Goal: Information Seeking & Learning: Learn about a topic

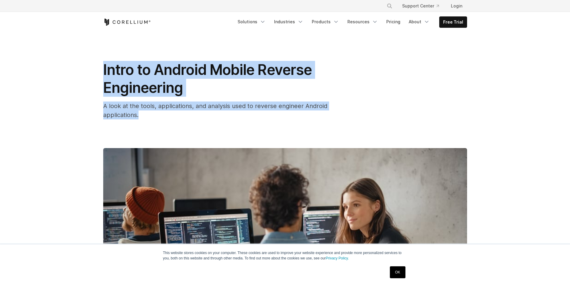
drag, startPoint x: 114, startPoint y: 77, endPoint x: 150, endPoint y: 118, distance: 54.7
click at [150, 118] on div "Intro to Android Mobile Reverse Engineering A look at the tools, applications, …" at bounding box center [222, 90] width 239 height 59
click at [148, 117] on div "A look at the tools, applications, and analysis used to reverse engineer Androi…" at bounding box center [222, 111] width 239 height 18
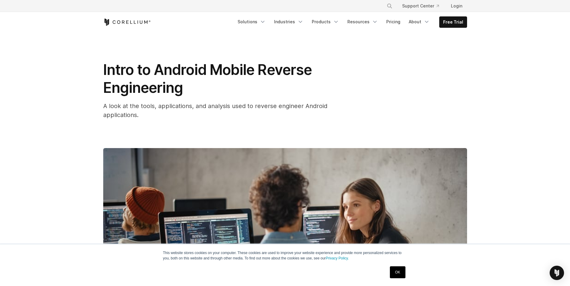
click at [401, 271] on link "OK" at bounding box center [397, 273] width 15 height 12
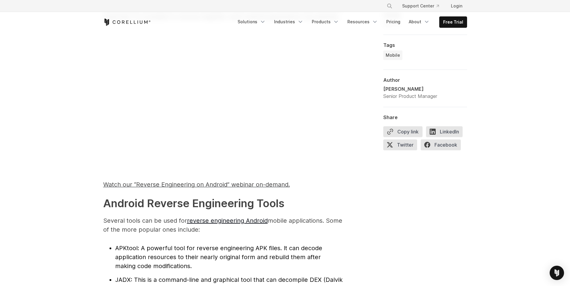
scroll to position [493, 0]
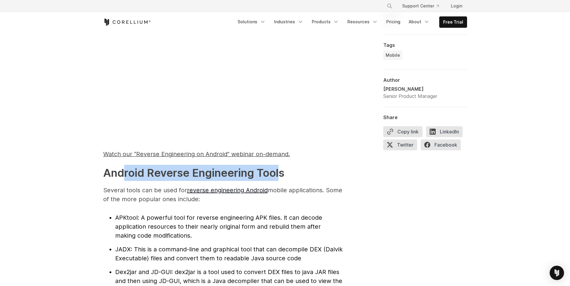
drag, startPoint x: 129, startPoint y: 175, endPoint x: 279, endPoint y: 172, distance: 150.1
click at [279, 172] on strong "Android Reverse Engineering Tools" at bounding box center [193, 173] width 181 height 13
click at [277, 172] on strong "Android Reverse Engineering Tools" at bounding box center [193, 173] width 181 height 13
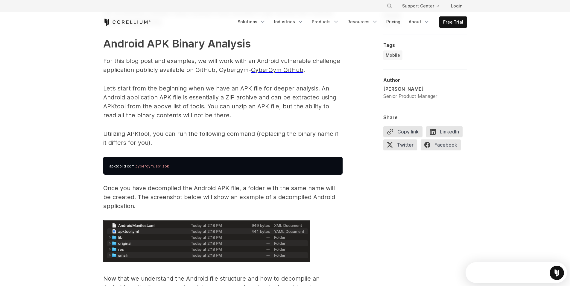
scroll to position [0, 0]
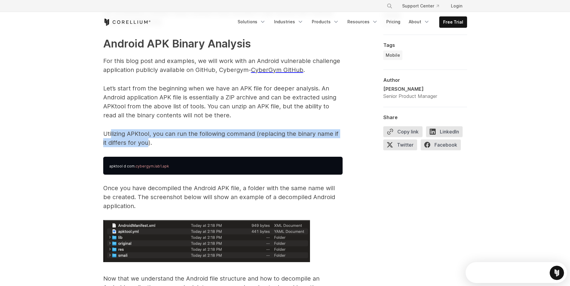
drag, startPoint x: 116, startPoint y: 135, endPoint x: 142, endPoint y: 141, distance: 27.1
click at [142, 141] on p "Utilizing APKtool, you can run the following command (replacing the binary name…" at bounding box center [222, 138] width 239 height 18
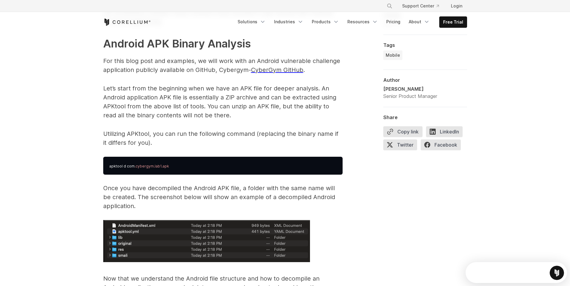
click at [176, 143] on p "Utilizing APKtool, you can run the following command (replacing the binary name…" at bounding box center [222, 138] width 239 height 18
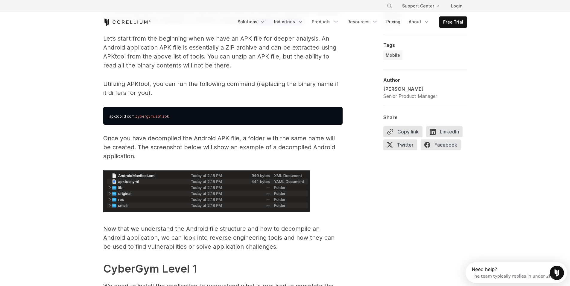
scroll to position [921, 0]
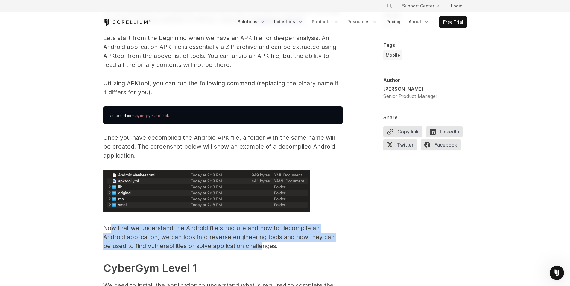
drag, startPoint x: 110, startPoint y: 228, endPoint x: 228, endPoint y: 243, distance: 119.4
click at [228, 243] on p "Now that we understand the Android file structure and how to decompile an Andro…" at bounding box center [222, 237] width 239 height 27
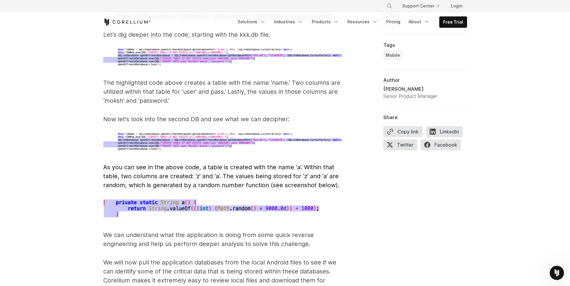
scroll to position [2004, 0]
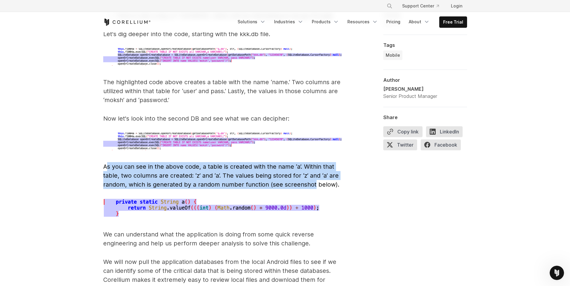
drag, startPoint x: 106, startPoint y: 158, endPoint x: 314, endPoint y: 175, distance: 208.6
click at [314, 175] on span "As you can see in the above code, a table is created with the name ‘a’. Within …" at bounding box center [221, 175] width 236 height 25
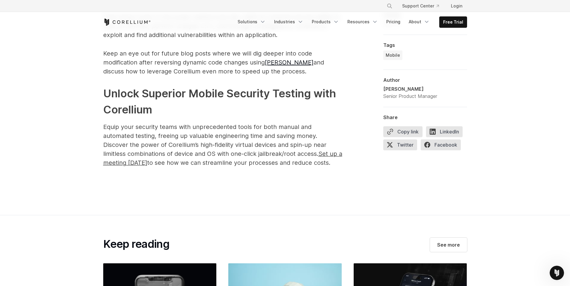
scroll to position [3066, 0]
